Goal: Ask a question

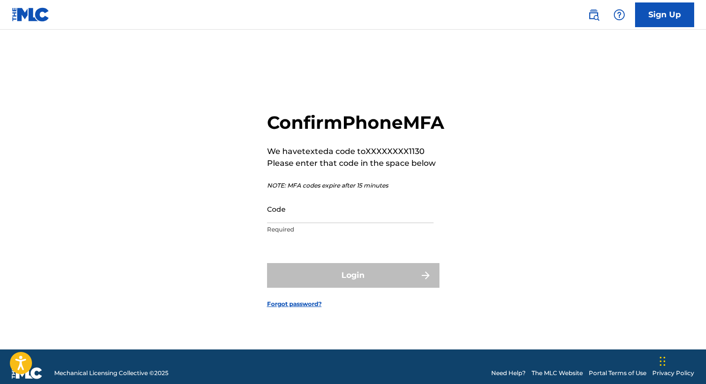
click at [308, 308] on link "Forgot password?" at bounding box center [294, 303] width 55 height 9
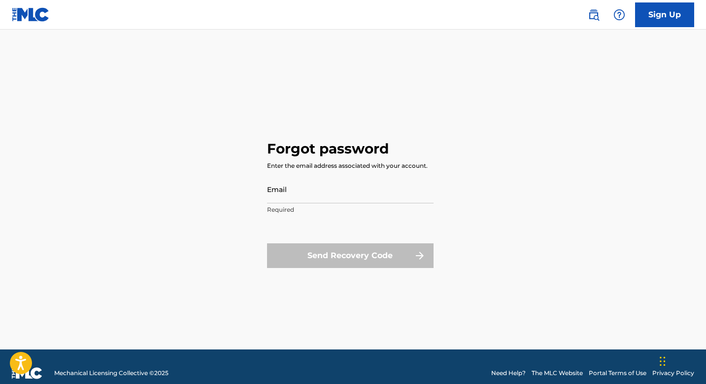
click at [360, 194] on input "Email" at bounding box center [350, 189] width 167 height 28
type input "[EMAIL_ADDRESS][DOMAIN_NAME]"
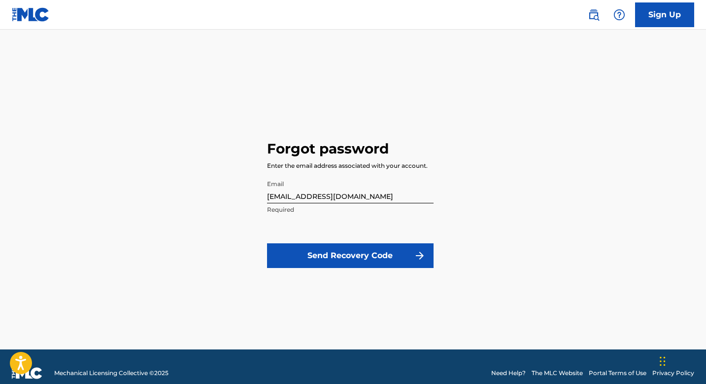
click at [626, 12] on div at bounding box center [620, 15] width 20 height 20
click at [613, 34] on link "Contact us" at bounding box center [620, 42] width 84 height 24
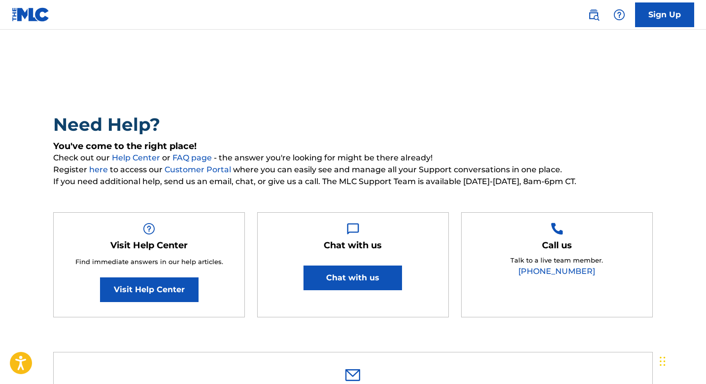
click at [390, 284] on button "Chat with us" at bounding box center [353, 277] width 99 height 25
click at [288, 186] on span "If you need additional help, send us an email, chat, or give us a call. The MLC…" at bounding box center [353, 181] width 600 height 12
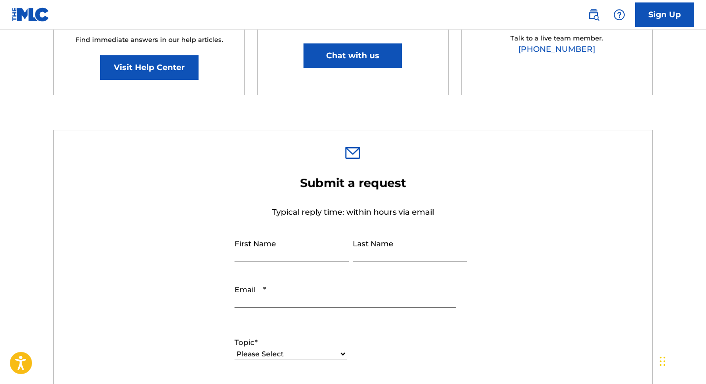
scroll to position [237, 0]
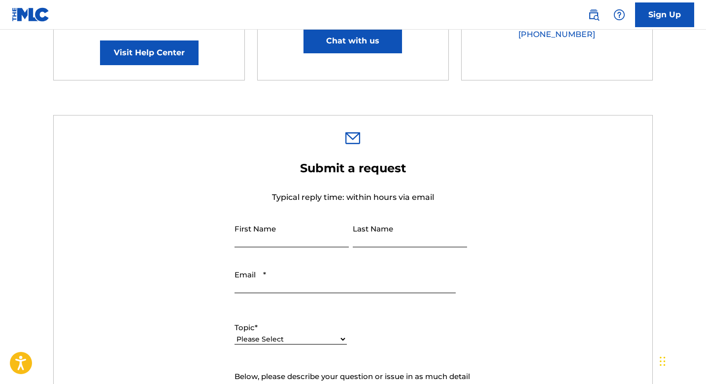
click at [272, 241] on input "First Name" at bounding box center [292, 233] width 114 height 28
type input "Kush"
click at [419, 239] on input "Last Name" at bounding box center [410, 233] width 114 height 28
type input "[PERSON_NAME]"
click at [329, 271] on input "Email *" at bounding box center [345, 279] width 221 height 28
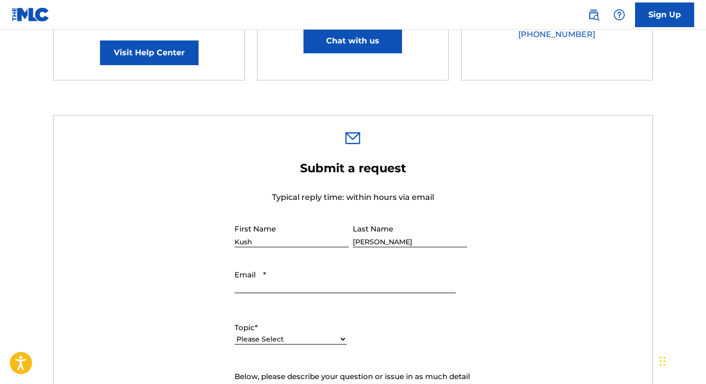
type input "[EMAIL_ADDRESS][DOMAIN_NAME]"
click at [293, 330] on label "Topic *" at bounding box center [291, 327] width 112 height 11
click at [293, 334] on select "Please Select I need help with my account I need help with managing my catalog …" at bounding box center [291, 339] width 112 height 10
click at [294, 337] on select "Please Select I need help with my account I need help with managing my catalog …" at bounding box center [291, 339] width 112 height 10
select select "I need help with my account"
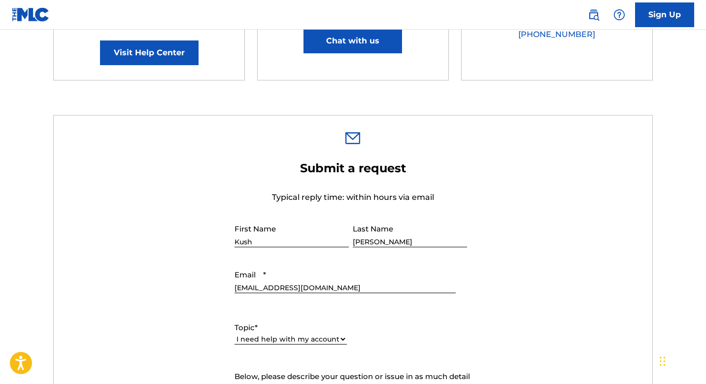
click at [235, 334] on select "Please Select I need help with my account I need help with managing my catalog …" at bounding box center [291, 339] width 112 height 10
click at [400, 334] on div "Topic * Please Select I need help with my account I need help with managing my …" at bounding box center [353, 355] width 237 height 89
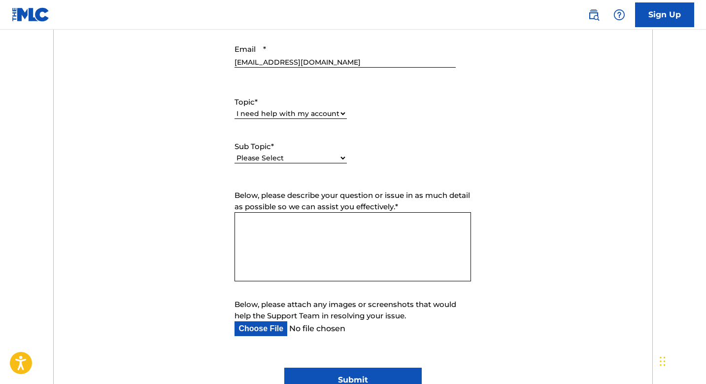
scroll to position [473, 0]
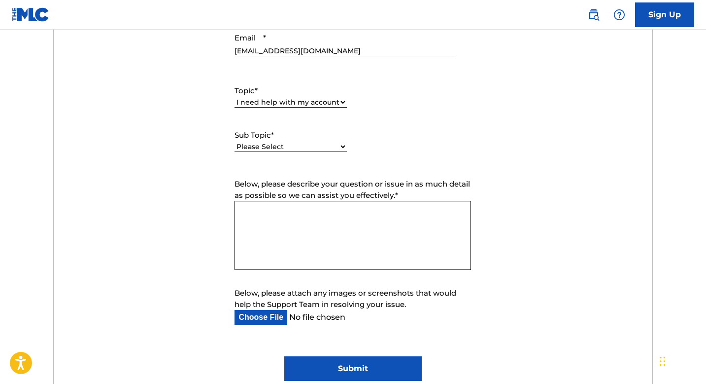
click at [308, 142] on select "Please Select I need help with my user account I can't log in to my user accoun…" at bounding box center [291, 146] width 112 height 10
select select "I can't log in to my user account"
click at [235, 142] on select "Please Select I need help with my user account I can't log in to my user accoun…" at bounding box center [291, 146] width 112 height 10
click at [308, 215] on textarea "Below, please describe your question or issue in as much detail as possible so …" at bounding box center [353, 235] width 237 height 69
type textarea "I Need To Update My Phone Number"
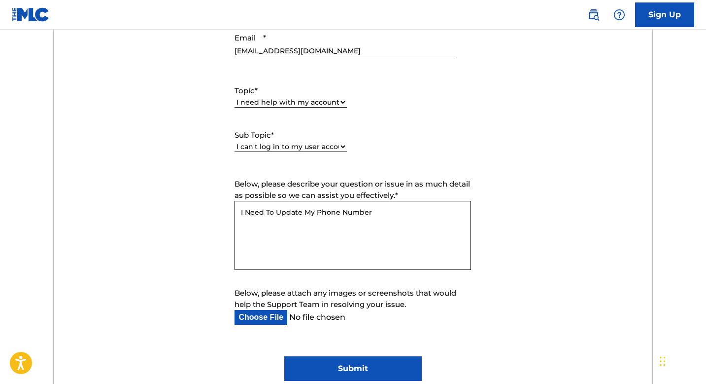
click at [322, 363] on input "Submit" at bounding box center [353, 368] width 138 height 25
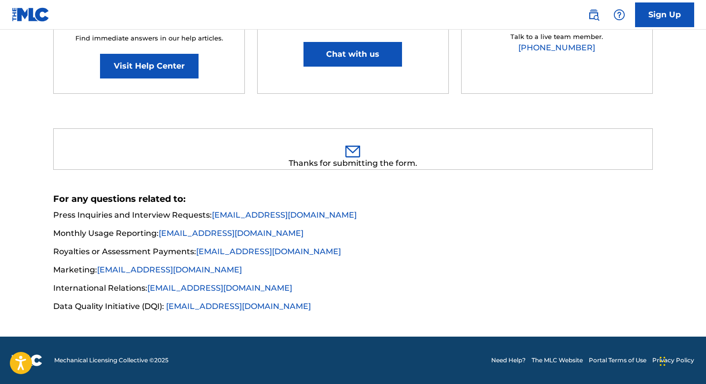
scroll to position [223, 0]
